Goal: Transaction & Acquisition: Obtain resource

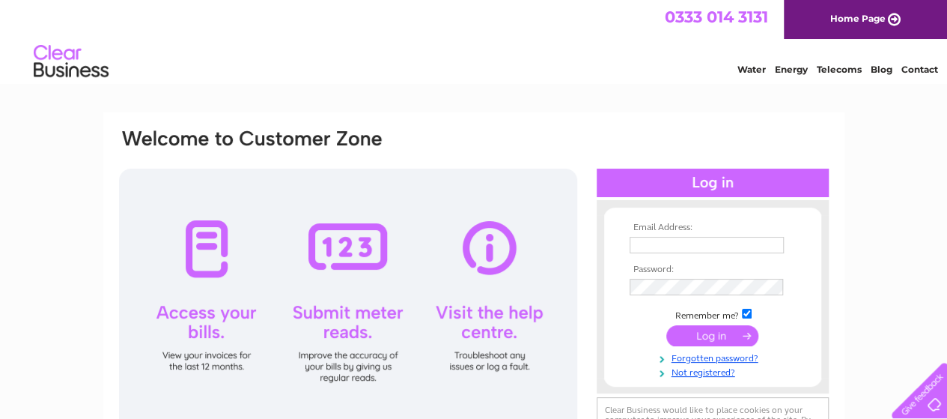
type input "[PERSON_NAME][EMAIL_ADDRESS][PERSON_NAME][DOMAIN_NAME]"
click at [695, 339] on input "submit" at bounding box center [712, 335] width 92 height 21
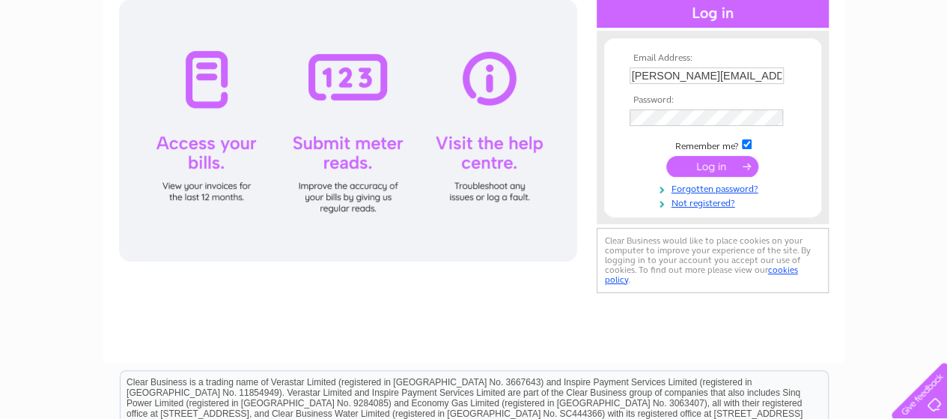
scroll to position [225, 0]
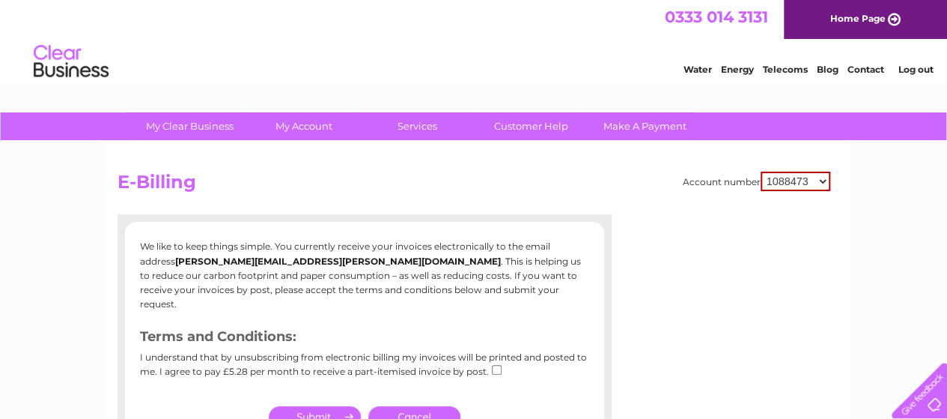
click at [815, 179] on select "1088473 30324968" at bounding box center [796, 180] width 70 height 19
select select "30324968"
click at [761, 171] on select "1088473 30324968" at bounding box center [796, 180] width 70 height 19
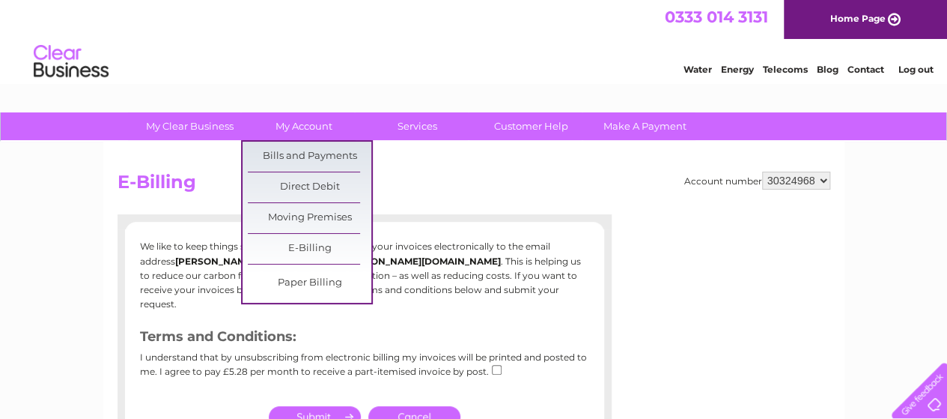
click at [289, 154] on link "Bills and Payments" at bounding box center [310, 157] width 124 height 30
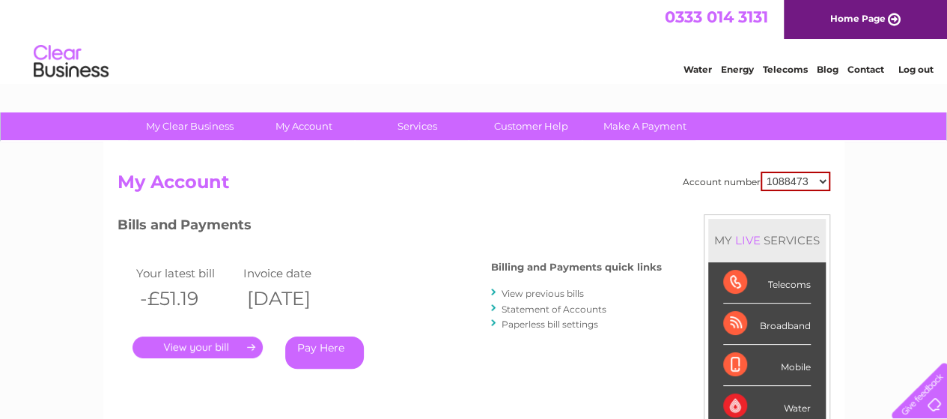
click at [810, 176] on select "1088473 30324968" at bounding box center [796, 180] width 70 height 19
select select "30324968"
click at [761, 171] on select "1088473 30324968" at bounding box center [796, 180] width 70 height 19
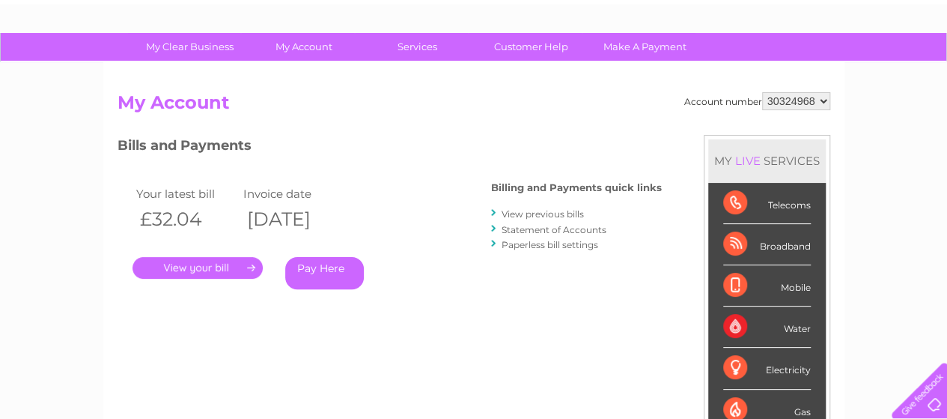
scroll to position [150, 0]
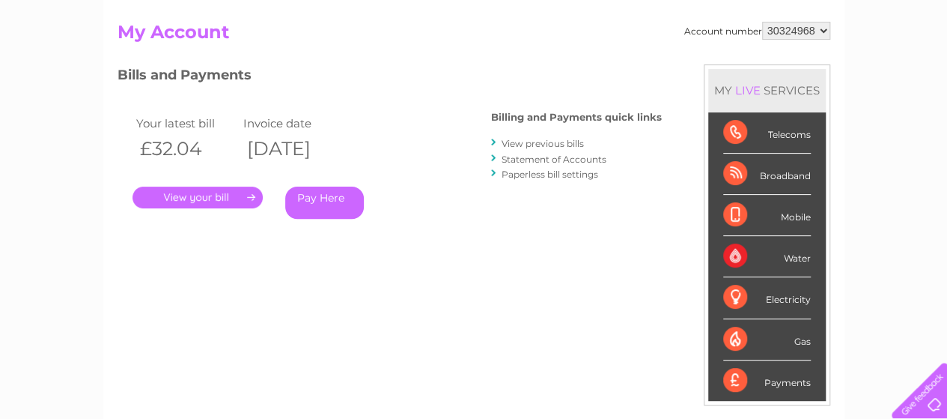
click at [181, 201] on link "." at bounding box center [198, 197] width 130 height 22
click at [553, 144] on link "View previous bills" at bounding box center [543, 143] width 82 height 11
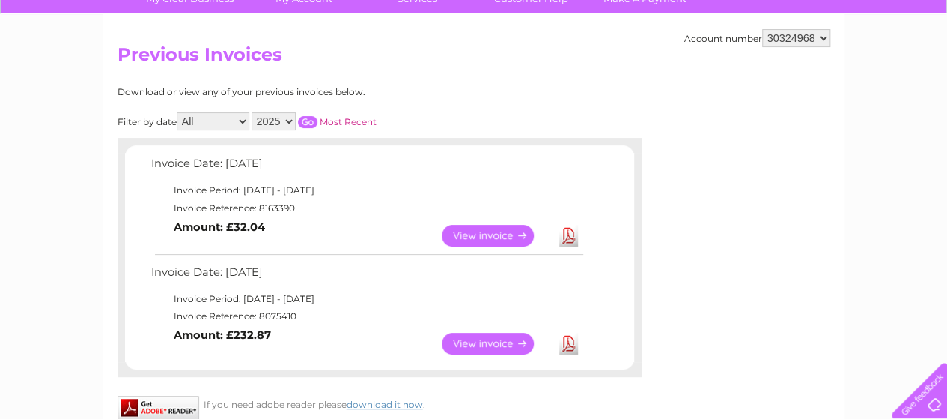
scroll to position [150, 0]
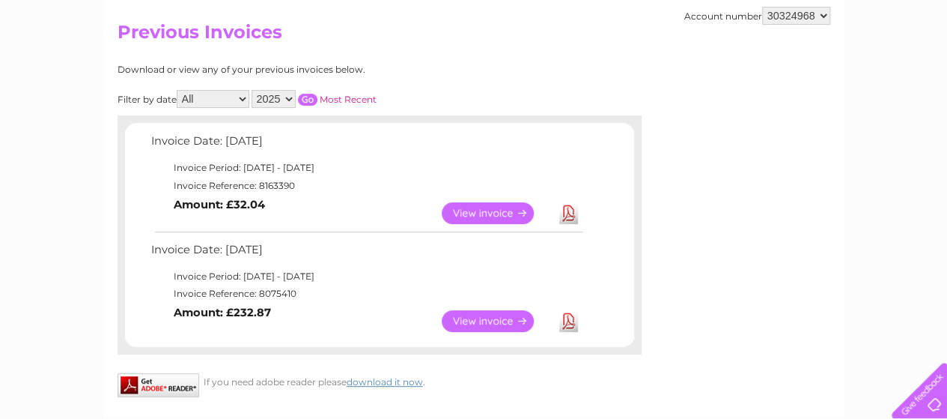
click at [465, 215] on link "View" at bounding box center [497, 213] width 110 height 22
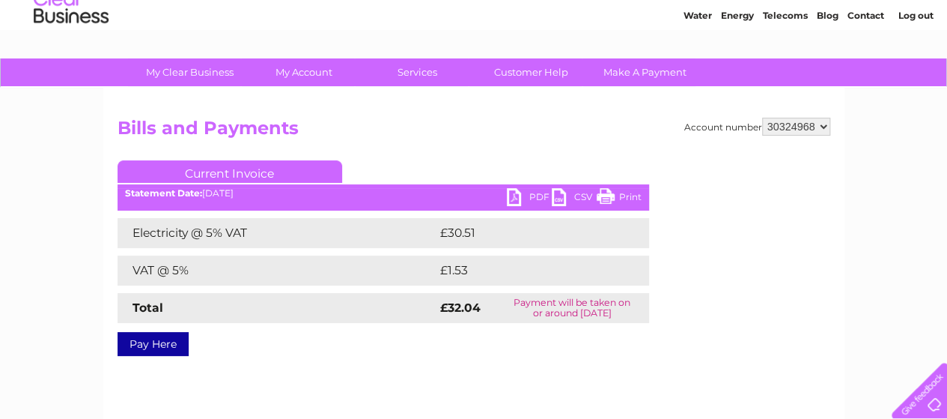
scroll to position [75, 0]
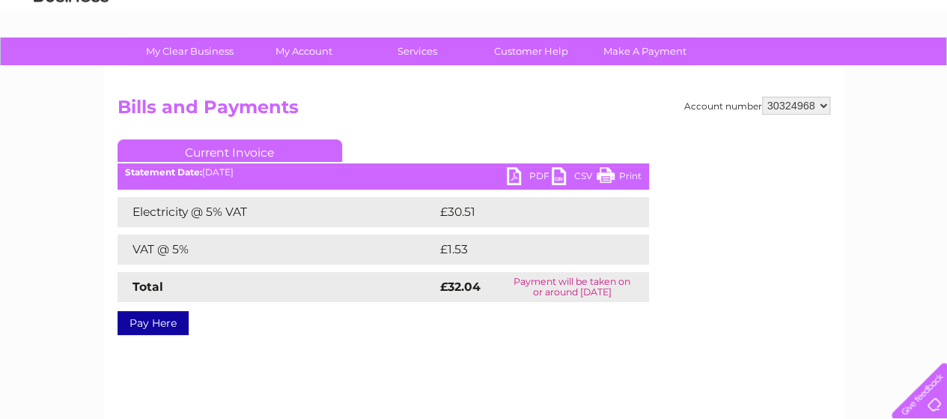
click at [511, 173] on link "PDF" at bounding box center [529, 178] width 45 height 22
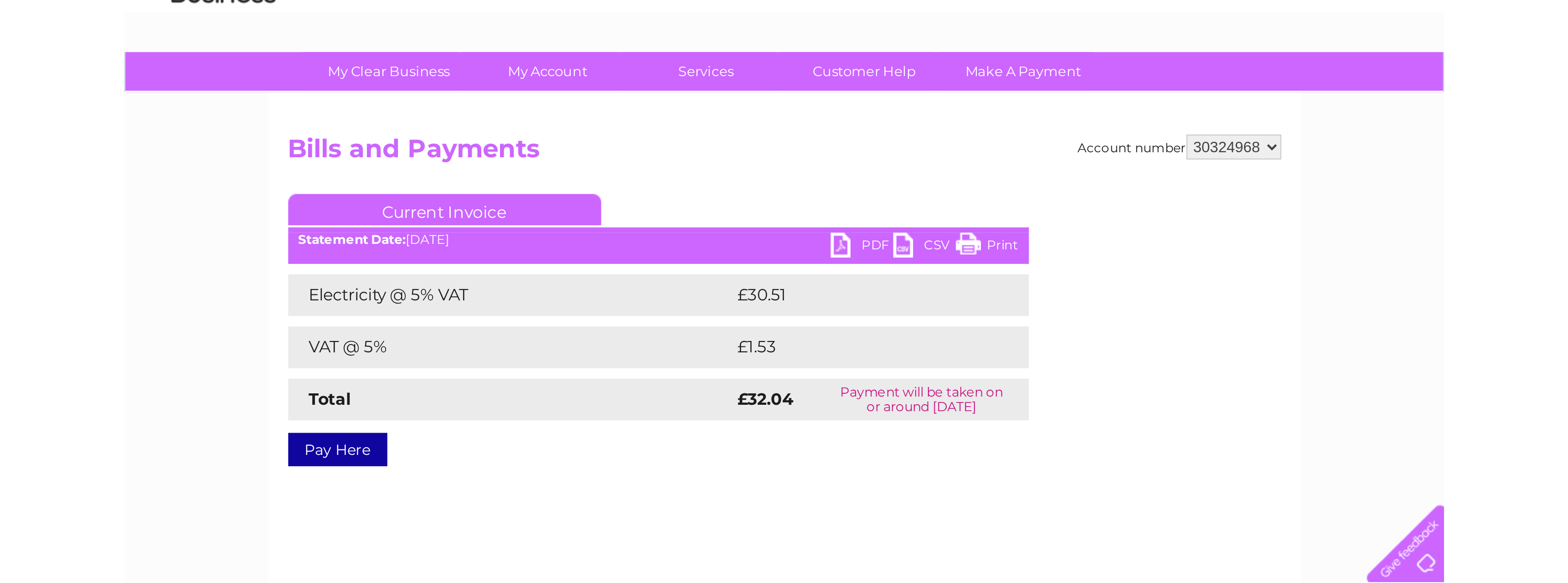
scroll to position [0, 0]
